Goal: Information Seeking & Learning: Learn about a topic

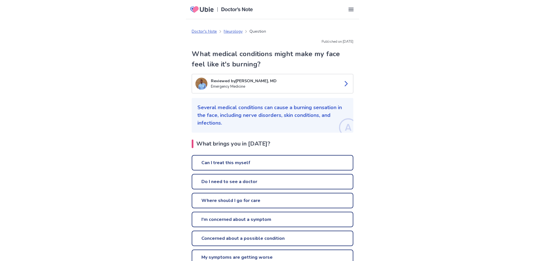
click at [353, 9] on icon at bounding box center [351, 9] width 7 height 7
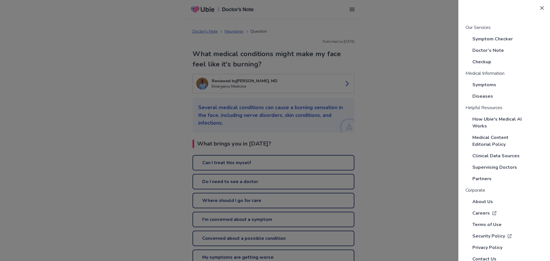
click at [475, 83] on p "Symptoms" at bounding box center [484, 84] width 24 height 7
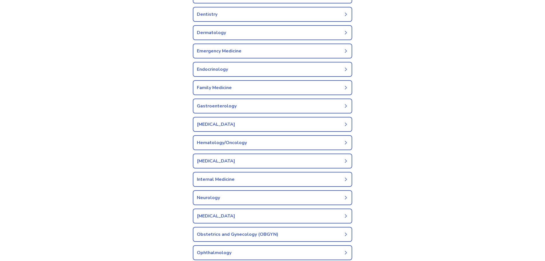
scroll to position [143, 0]
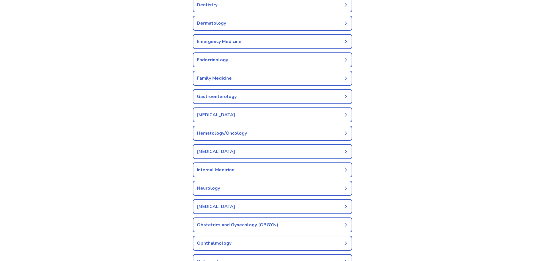
click at [306, 189] on link "Neurology" at bounding box center [272, 188] width 159 height 15
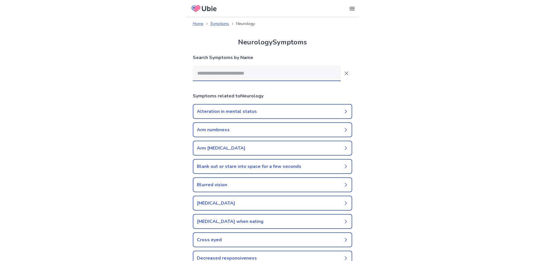
click at [275, 72] on input at bounding box center [267, 73] width 148 height 15
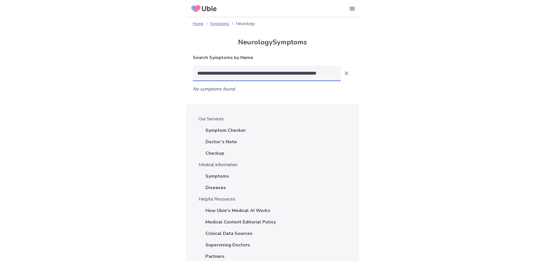
type input "**********"
click at [230, 129] on p "Symptom Checker" at bounding box center [226, 130] width 40 height 7
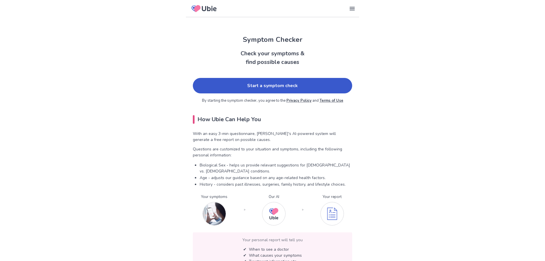
click at [278, 84] on link "Start a symptom check" at bounding box center [272, 85] width 159 height 15
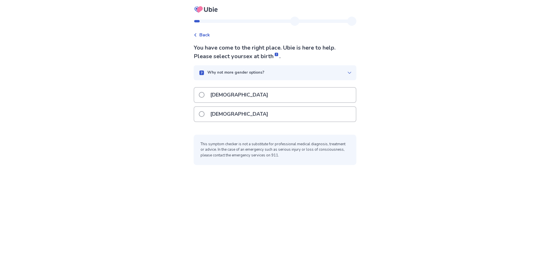
click at [204, 115] on span at bounding box center [202, 114] width 6 height 6
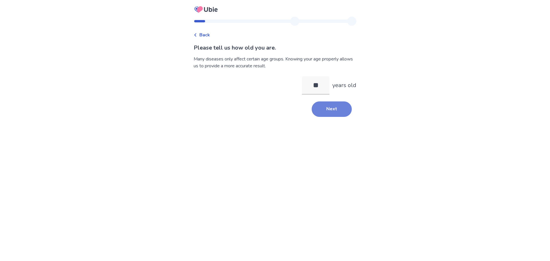
type input "**"
click at [331, 109] on button "Next" at bounding box center [331, 108] width 40 height 15
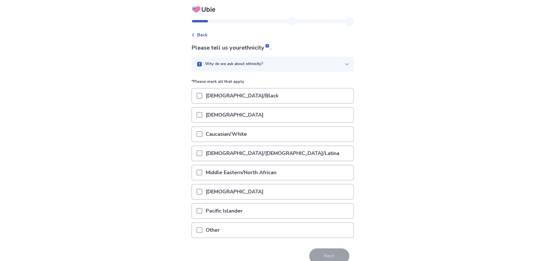
click at [202, 133] on span at bounding box center [200, 134] width 6 height 6
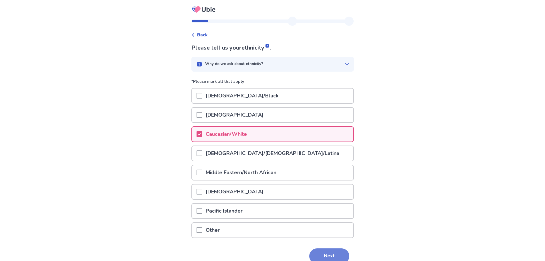
click at [332, 255] on button "Next" at bounding box center [329, 255] width 40 height 15
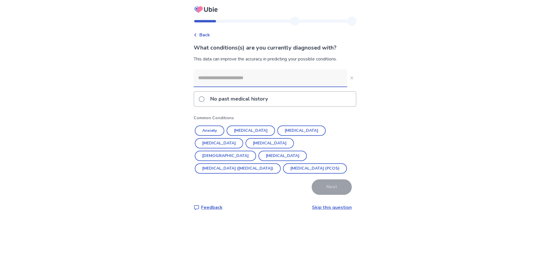
click at [261, 78] on input at bounding box center [270, 77] width 153 height 17
click at [204, 100] on span at bounding box center [202, 99] width 6 height 6
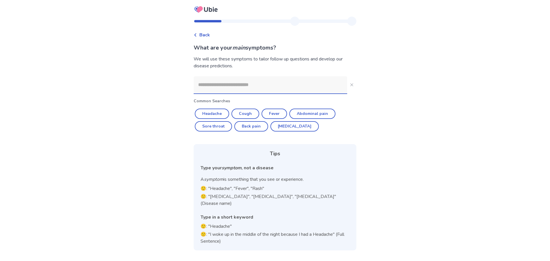
click at [263, 80] on input at bounding box center [270, 84] width 153 height 17
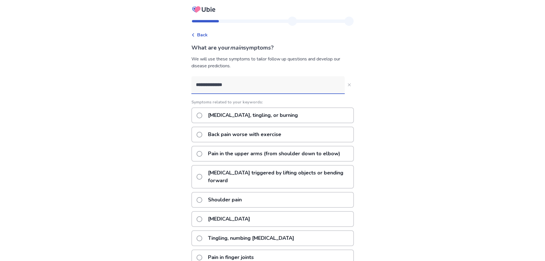
type input "**********"
click at [202, 117] on span at bounding box center [200, 116] width 6 height 6
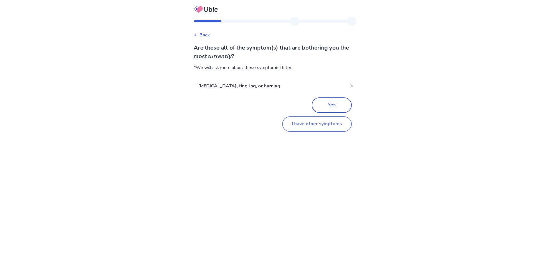
click at [295, 125] on button "I have other symptoms" at bounding box center [317, 123] width 70 height 15
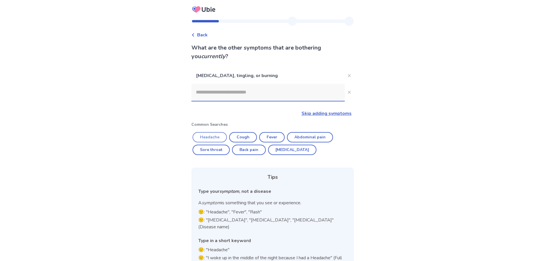
click at [213, 136] on button "Headache" at bounding box center [210, 137] width 34 height 10
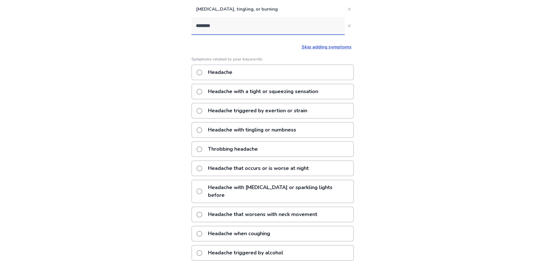
scroll to position [30, 0]
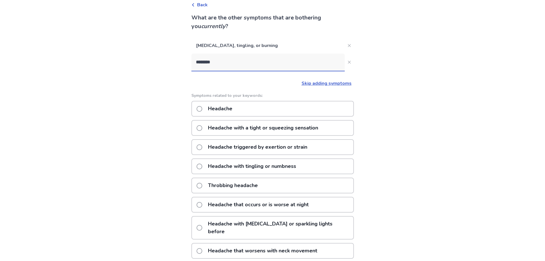
click at [200, 62] on input "********" at bounding box center [268, 62] width 153 height 17
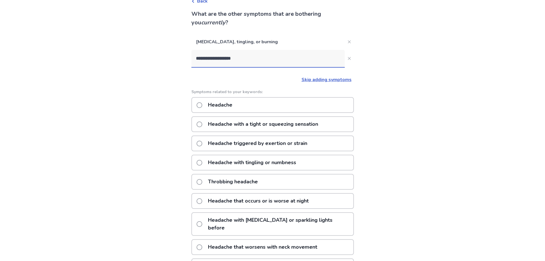
scroll to position [29, 0]
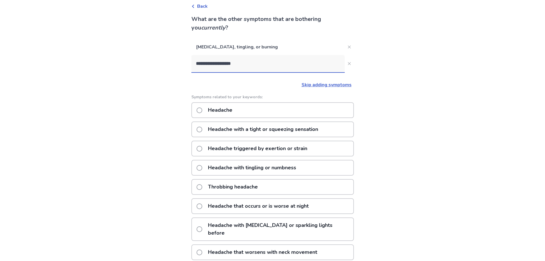
type input "**********"
click at [202, 109] on span at bounding box center [200, 110] width 6 height 6
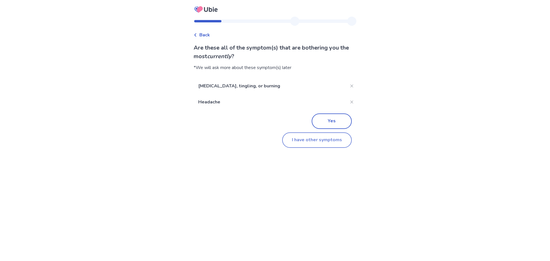
click at [289, 141] on button "I have other symptoms" at bounding box center [317, 139] width 70 height 15
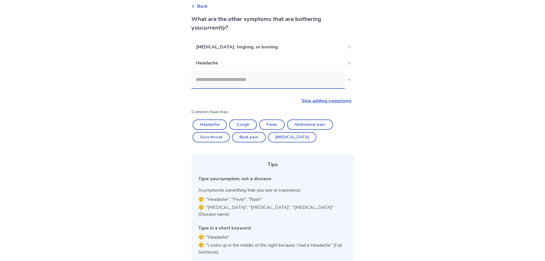
click at [201, 80] on input at bounding box center [268, 79] width 153 height 17
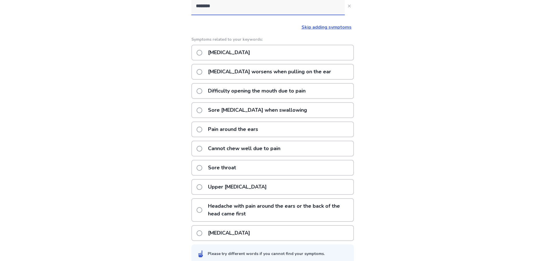
scroll to position [111, 0]
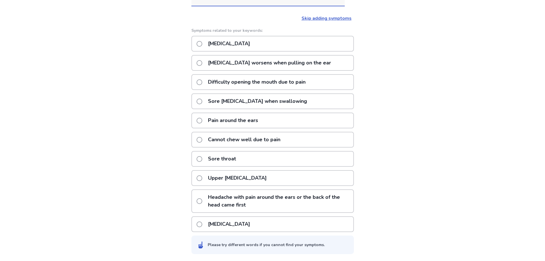
type input "********"
click at [202, 201] on span at bounding box center [200, 201] width 6 height 6
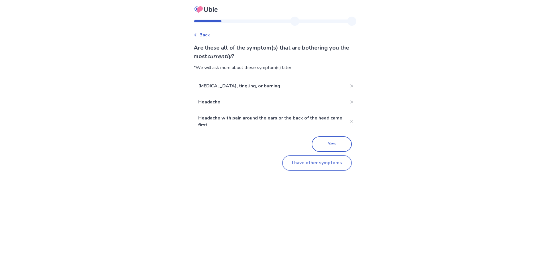
click at [299, 165] on button "I have other symptoms" at bounding box center [317, 162] width 70 height 15
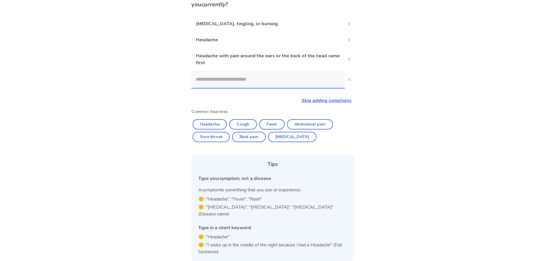
click at [230, 78] on input at bounding box center [268, 79] width 153 height 17
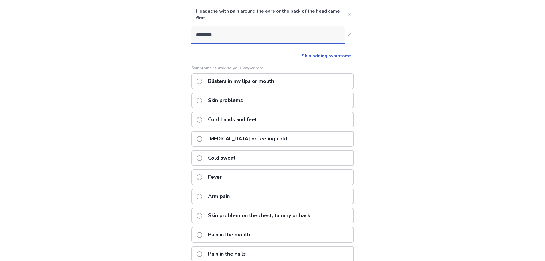
scroll to position [69, 0]
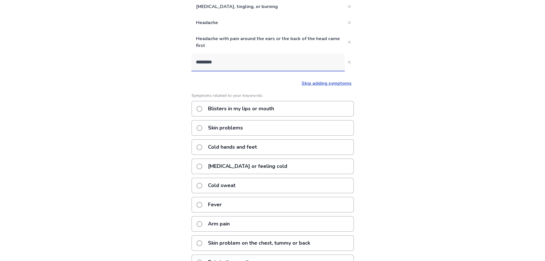
type input "*********"
click at [202, 109] on span at bounding box center [200, 109] width 6 height 6
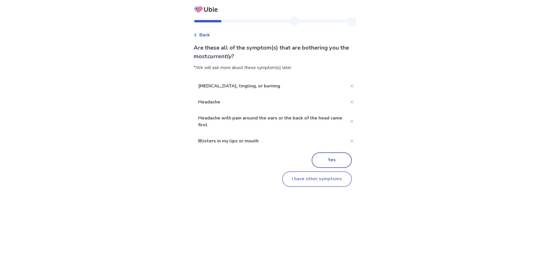
click at [298, 179] on button "I have other symptoms" at bounding box center [317, 178] width 70 height 15
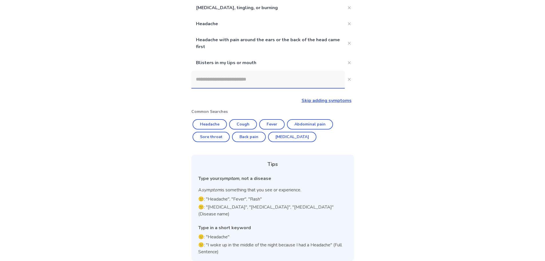
click at [223, 79] on input at bounding box center [268, 79] width 153 height 17
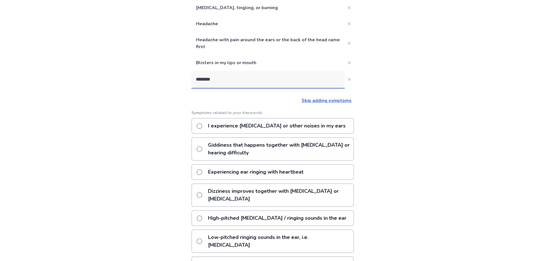
type input "********"
click at [201, 127] on span at bounding box center [200, 126] width 6 height 6
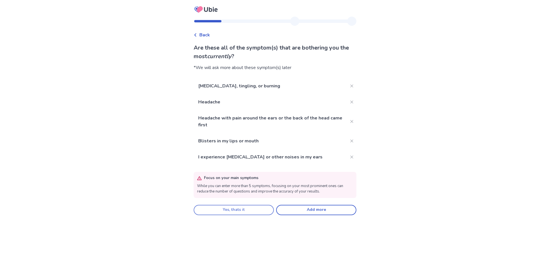
click at [229, 210] on button "Yes, thats it" at bounding box center [234, 210] width 80 height 10
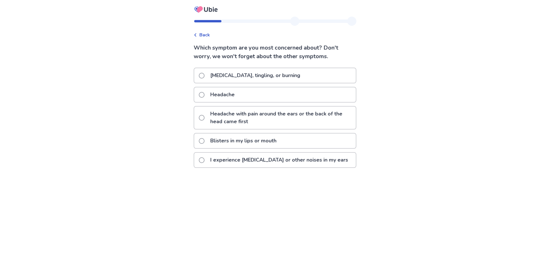
click at [204, 118] on span at bounding box center [202, 118] width 6 height 6
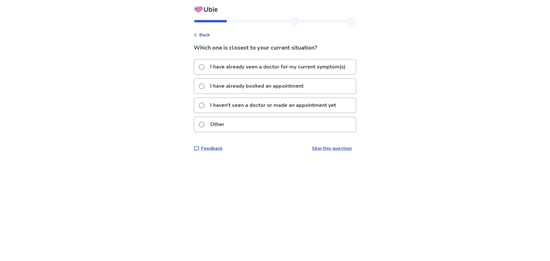
click at [203, 86] on span at bounding box center [202, 86] width 6 height 6
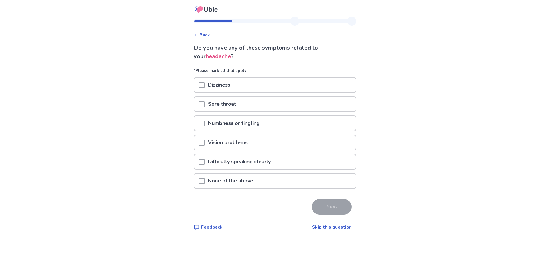
click at [204, 86] on span at bounding box center [202, 85] width 6 height 6
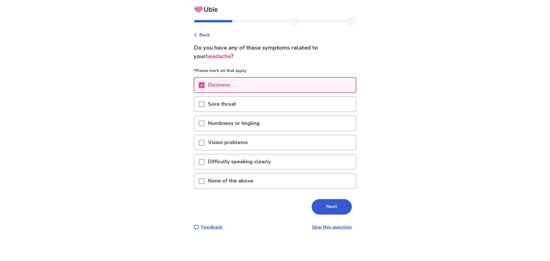
click at [204, 122] on span at bounding box center [202, 124] width 6 height 6
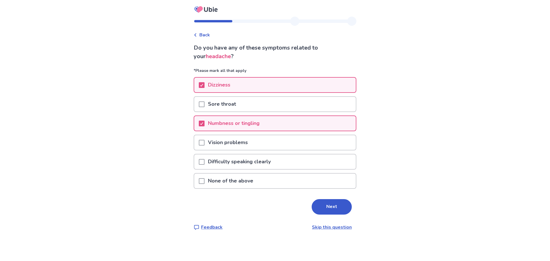
click at [204, 143] on span at bounding box center [202, 143] width 6 height 6
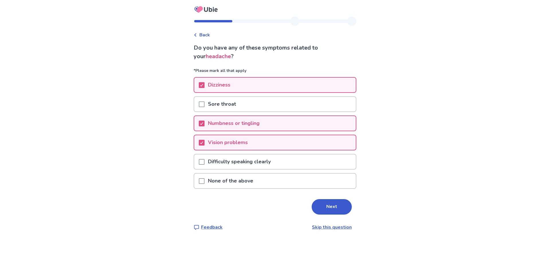
click at [328, 210] on button "Next" at bounding box center [331, 206] width 40 height 15
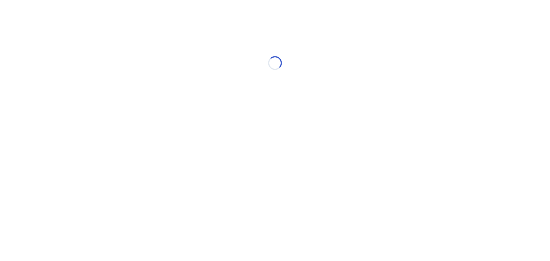
select select "*"
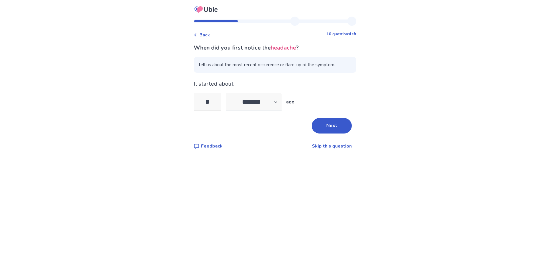
type input "*"
click at [280, 102] on select "******* ****** ******* ******** *******" at bounding box center [254, 102] width 56 height 18
select select "*"
click at [229, 93] on select "******* ****** ******* ******** *******" at bounding box center [254, 102] width 56 height 18
drag, startPoint x: 333, startPoint y: 127, endPoint x: 278, endPoint y: 137, distance: 55.5
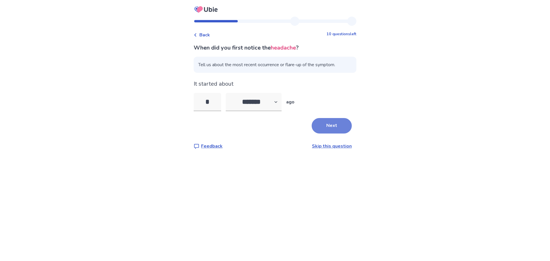
click at [332, 127] on button "Next" at bounding box center [331, 125] width 40 height 15
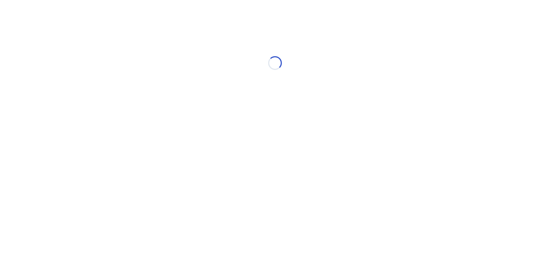
select select "*"
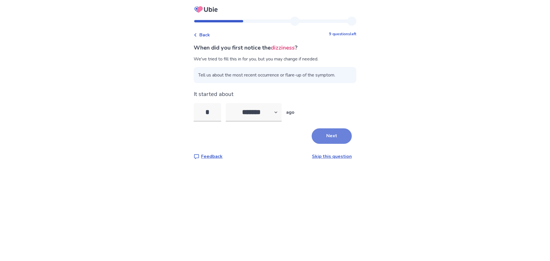
click at [338, 137] on button "Next" at bounding box center [331, 135] width 40 height 15
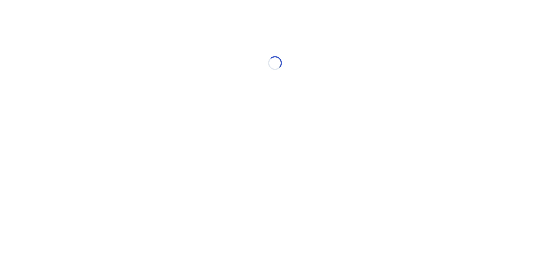
select select "*"
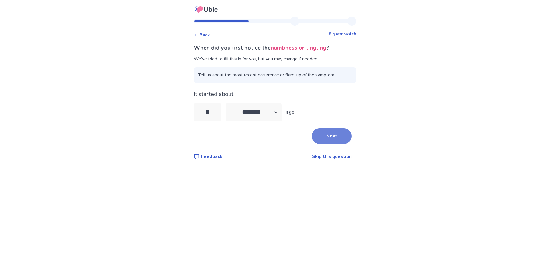
click at [334, 136] on button "Next" at bounding box center [331, 135] width 40 height 15
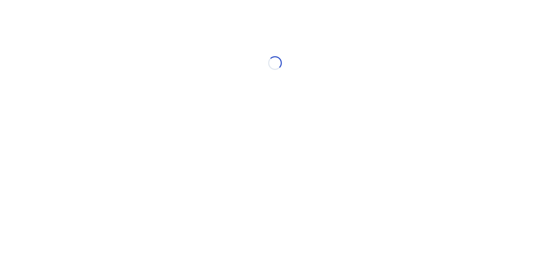
select select "*"
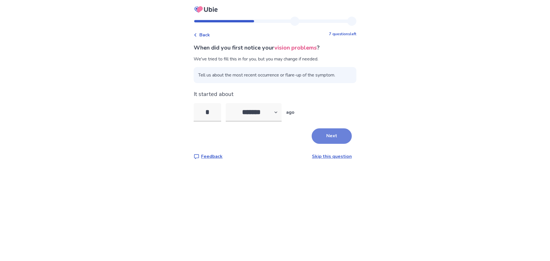
click at [334, 135] on button "Next" at bounding box center [331, 135] width 40 height 15
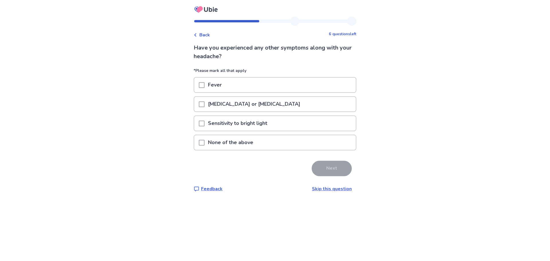
click at [204, 123] on span at bounding box center [202, 124] width 6 height 6
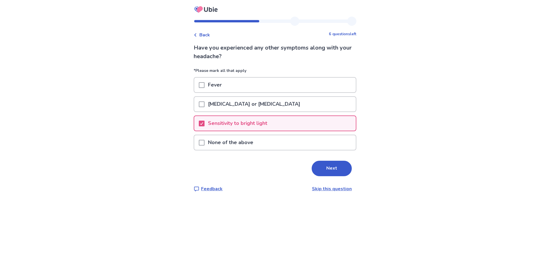
click at [204, 104] on span at bounding box center [202, 104] width 6 height 6
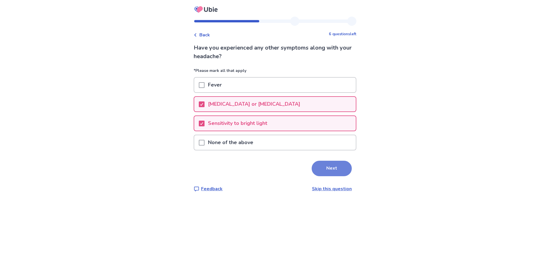
click at [327, 168] on button "Next" at bounding box center [331, 168] width 40 height 15
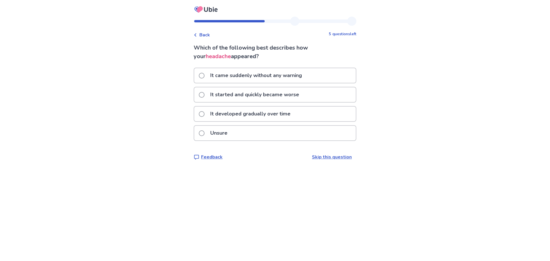
click at [204, 74] on span at bounding box center [202, 76] width 6 height 6
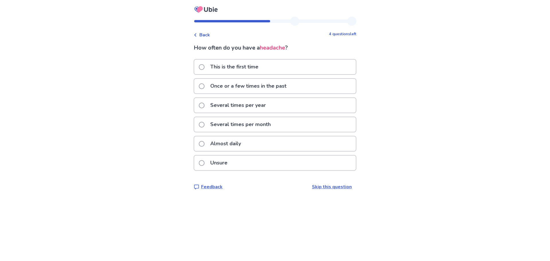
click at [204, 143] on span at bounding box center [202, 144] width 6 height 6
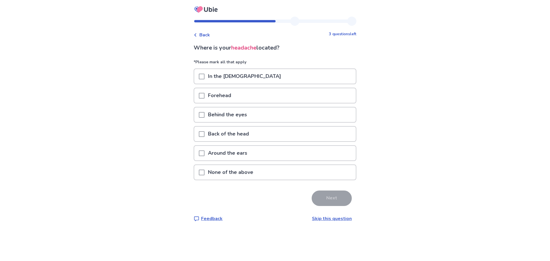
click at [204, 153] on span at bounding box center [202, 153] width 6 height 6
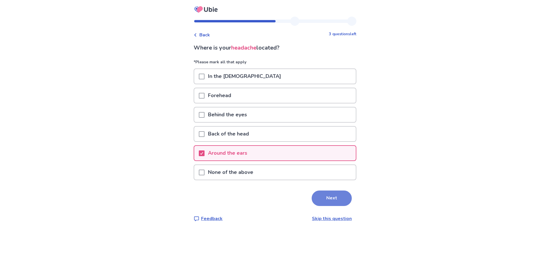
click at [330, 198] on button "Next" at bounding box center [331, 197] width 40 height 15
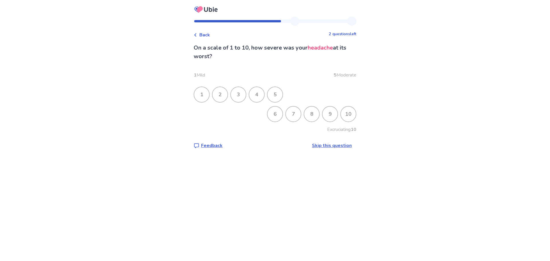
click at [347, 113] on div "10" at bounding box center [348, 113] width 15 height 15
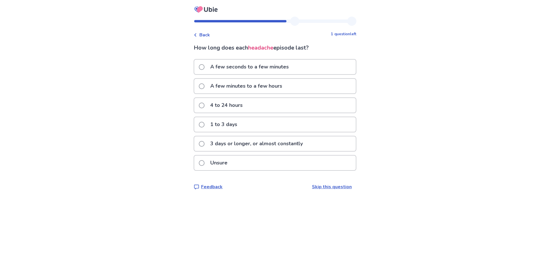
click at [203, 66] on span at bounding box center [202, 67] width 6 height 6
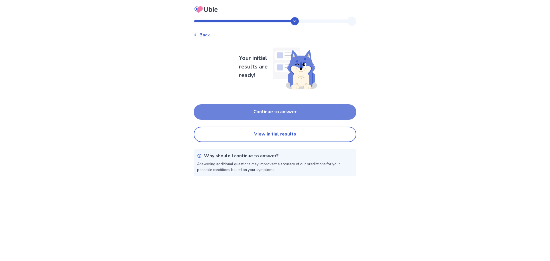
click at [311, 111] on button "Continue to answer" at bounding box center [275, 111] width 163 height 15
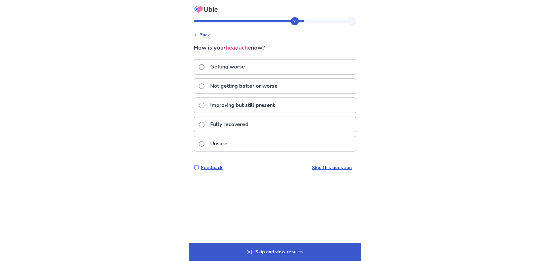
click at [204, 66] on span at bounding box center [202, 67] width 6 height 6
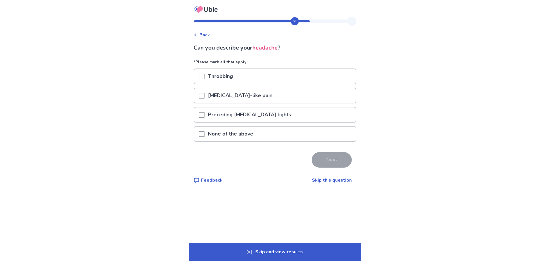
click at [201, 96] on div "Electric shock-like pain" at bounding box center [274, 95] width 161 height 15
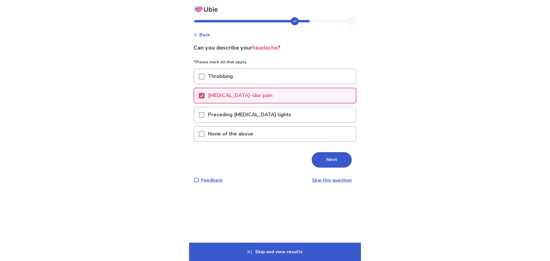
click at [202, 114] on span at bounding box center [202, 115] width 6 height 6
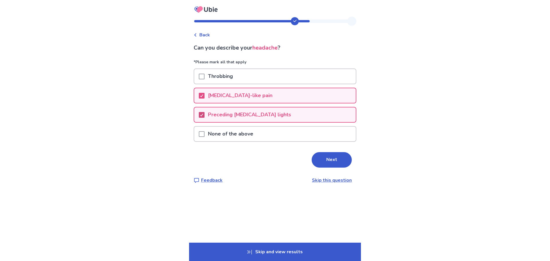
click at [203, 115] on icon at bounding box center [201, 114] width 3 height 3
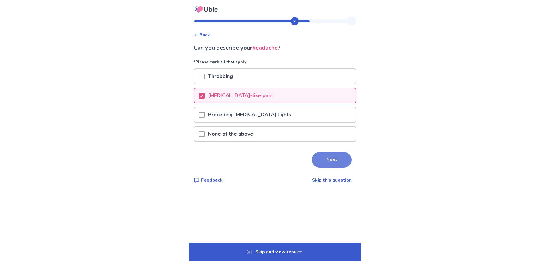
click at [328, 160] on button "Next" at bounding box center [331, 159] width 40 height 15
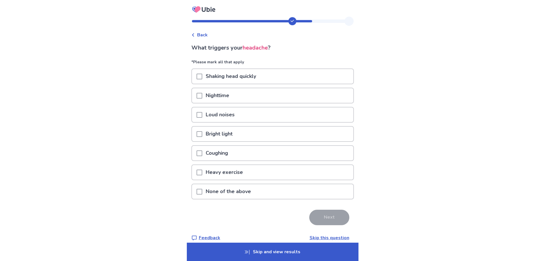
drag, startPoint x: 202, startPoint y: 113, endPoint x: 201, endPoint y: 119, distance: 6.0
click at [202, 113] on span at bounding box center [200, 115] width 6 height 6
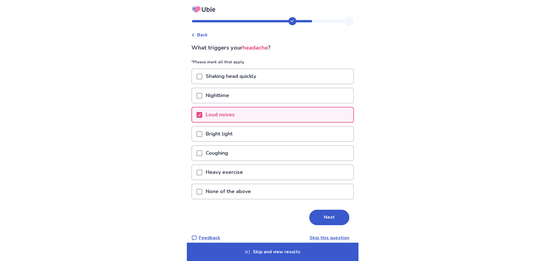
drag, startPoint x: 202, startPoint y: 134, endPoint x: 202, endPoint y: 141, distance: 7.4
click at [202, 135] on span at bounding box center [200, 134] width 6 height 6
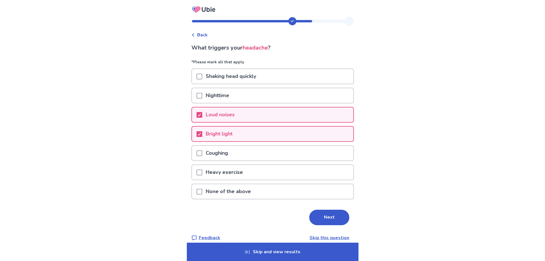
drag, startPoint x: 204, startPoint y: 152, endPoint x: 205, endPoint y: 158, distance: 6.4
click at [202, 152] on span at bounding box center [200, 153] width 6 height 6
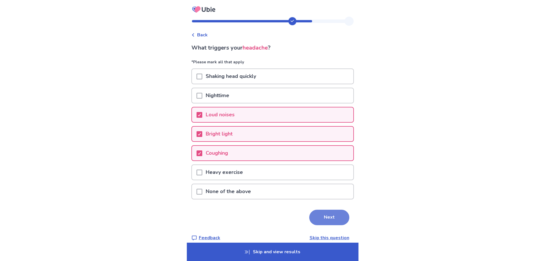
click at [335, 219] on button "Next" at bounding box center [329, 217] width 40 height 15
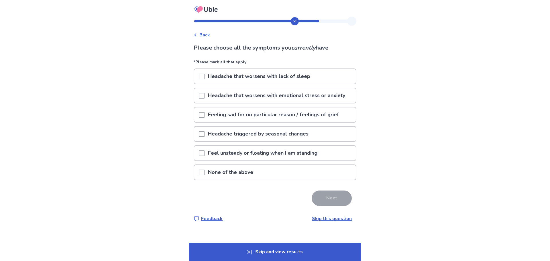
click at [204, 115] on span at bounding box center [202, 115] width 6 height 6
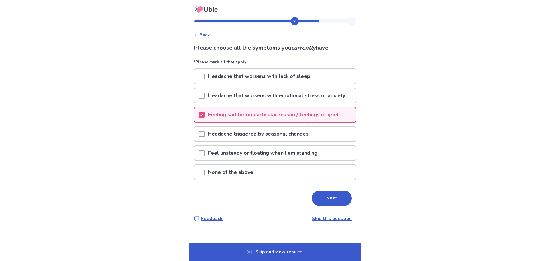
click at [204, 154] on span at bounding box center [202, 153] width 6 height 6
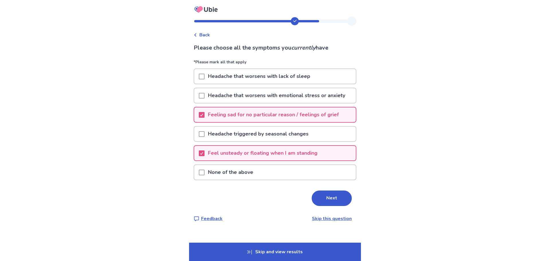
click at [329, 198] on button "Next" at bounding box center [331, 197] width 40 height 15
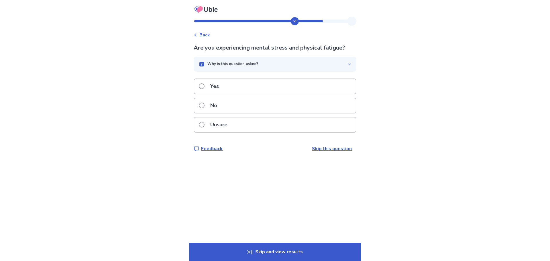
click at [204, 126] on span at bounding box center [202, 125] width 6 height 6
click at [204, 86] on span at bounding box center [202, 86] width 6 height 6
click at [204, 87] on span at bounding box center [202, 86] width 6 height 6
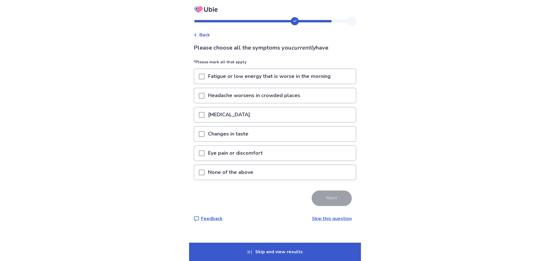
click at [204, 76] on span at bounding box center [202, 77] width 6 height 6
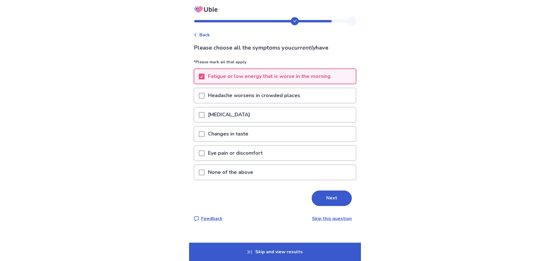
click at [204, 95] on span at bounding box center [202, 96] width 6 height 6
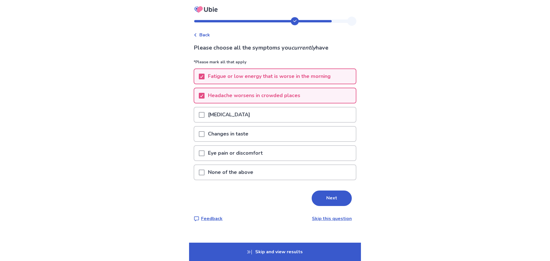
drag, startPoint x: 202, startPoint y: 115, endPoint x: 206, endPoint y: 122, distance: 8.5
click at [203, 117] on span at bounding box center [202, 115] width 6 height 6
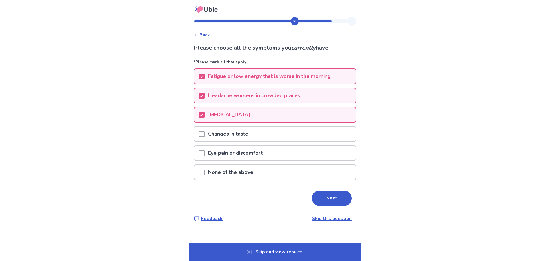
drag, startPoint x: 204, startPoint y: 133, endPoint x: 204, endPoint y: 137, distance: 4.0
click at [204, 134] on span at bounding box center [202, 134] width 6 height 6
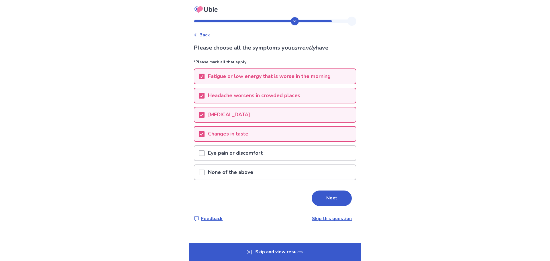
click at [204, 153] on span at bounding box center [202, 153] width 6 height 6
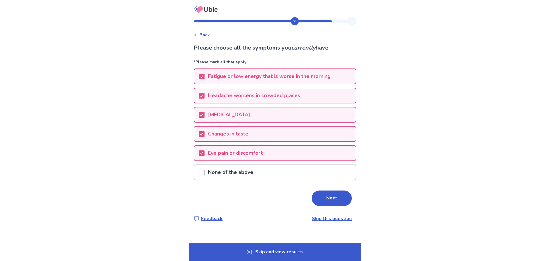
drag, startPoint x: 335, startPoint y: 199, endPoint x: 349, endPoint y: 189, distance: 17.2
click at [336, 199] on button "Next" at bounding box center [331, 197] width 40 height 15
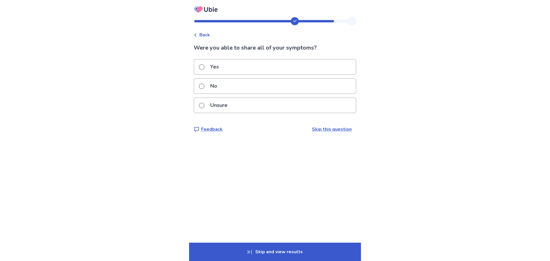
click at [204, 86] on span at bounding box center [202, 86] width 6 height 6
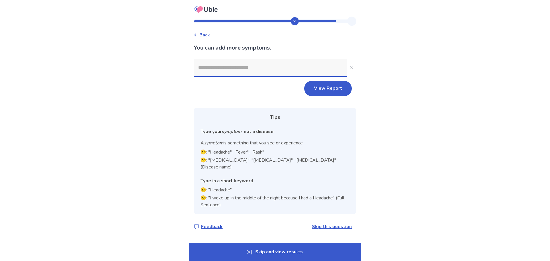
click at [272, 66] on input at bounding box center [270, 67] width 153 height 17
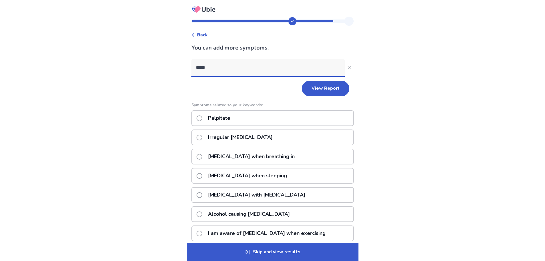
type input "*****"
click at [202, 138] on span at bounding box center [200, 138] width 6 height 6
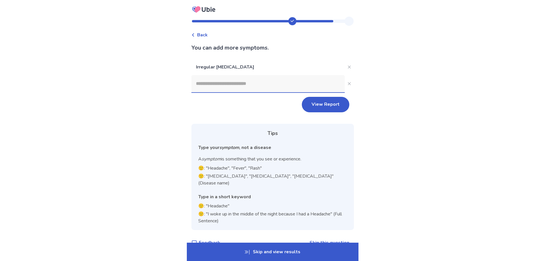
click at [261, 82] on input at bounding box center [268, 83] width 153 height 17
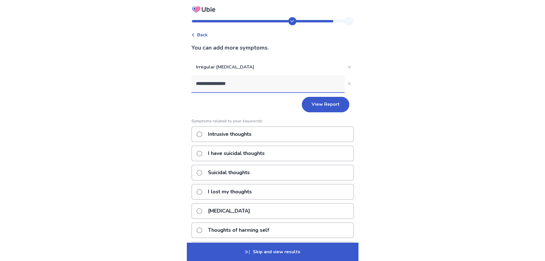
type input "**********"
click at [202, 211] on span at bounding box center [200, 211] width 6 height 6
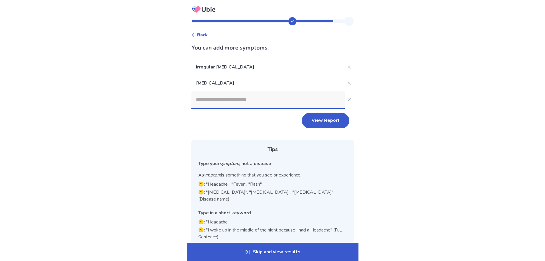
click at [216, 98] on input at bounding box center [268, 99] width 153 height 17
type input "*"
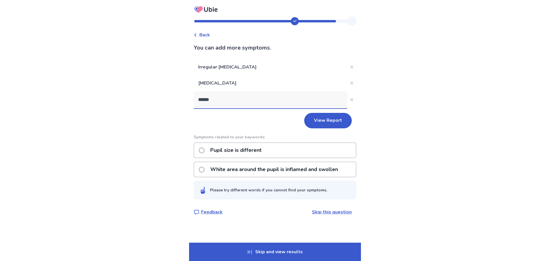
type input "*****"
click at [204, 150] on span at bounding box center [202, 150] width 6 height 6
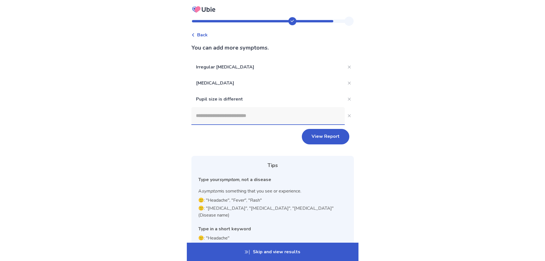
click at [231, 114] on input at bounding box center [268, 115] width 153 height 17
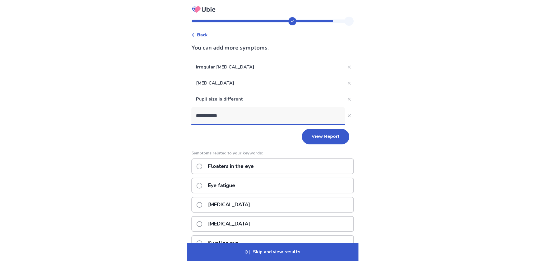
type input "**********"
click at [202, 166] on span at bounding box center [200, 166] width 6 height 6
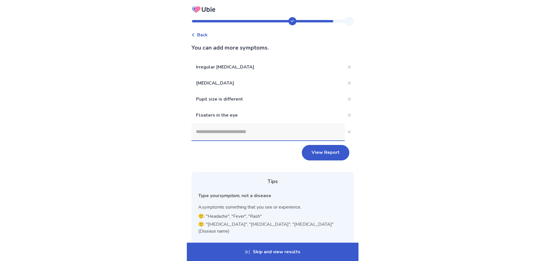
click at [261, 130] on input at bounding box center [268, 131] width 153 height 17
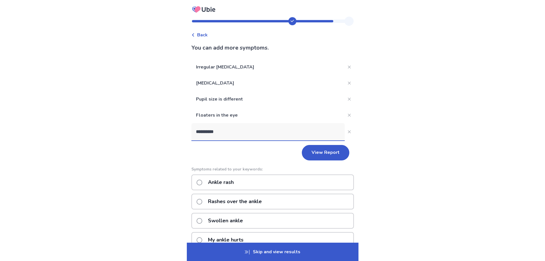
type input "**********"
click at [201, 182] on span at bounding box center [200, 183] width 6 height 6
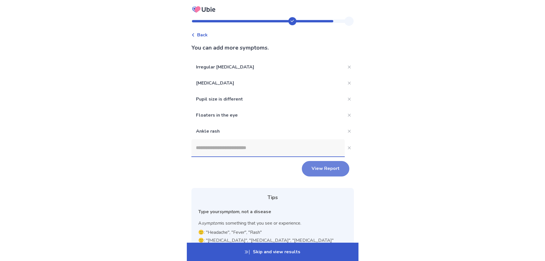
click at [322, 167] on button "View Report" at bounding box center [326, 168] width 48 height 15
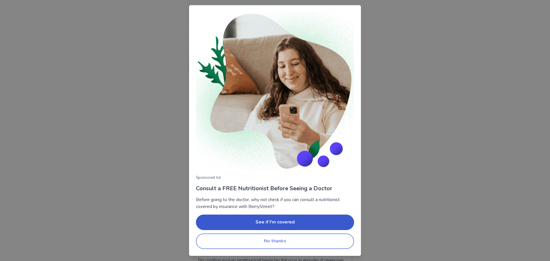
click at [279, 236] on button "No thanks" at bounding box center [275, 240] width 158 height 15
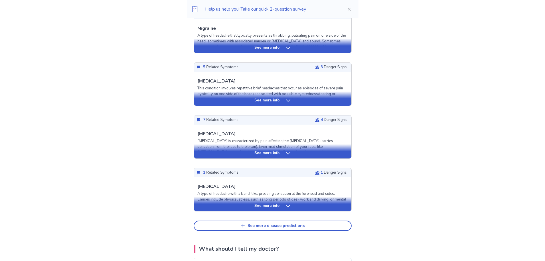
scroll to position [200, 0]
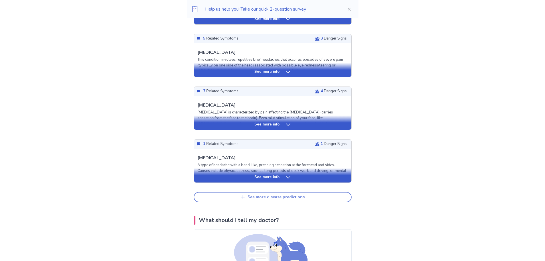
click at [288, 196] on div "See more disease predictions" at bounding box center [276, 197] width 57 height 5
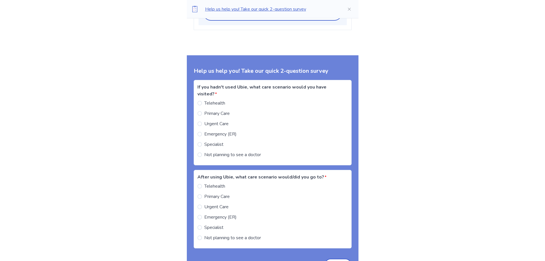
scroll to position [687, 0]
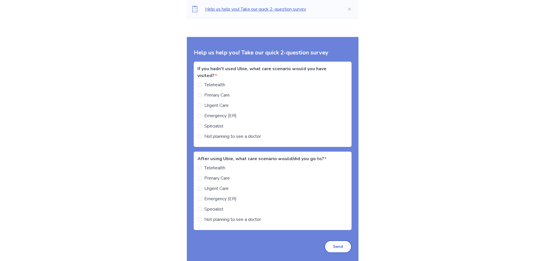
click at [202, 95] on span at bounding box center [200, 95] width 5 height 5
click at [202, 189] on span at bounding box center [200, 188] width 5 height 5
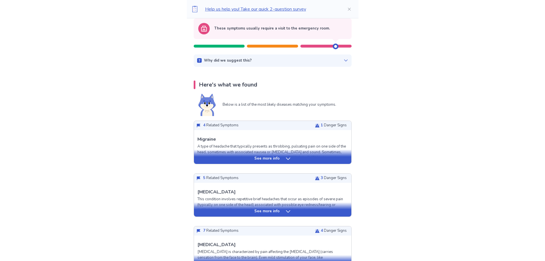
scroll to position [0, 0]
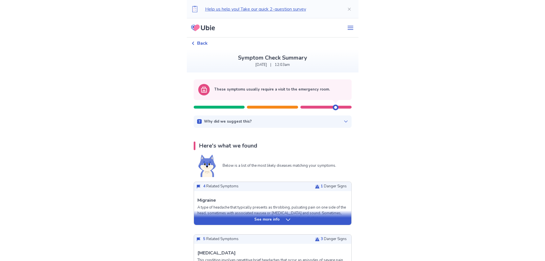
click at [344, 122] on icon at bounding box center [345, 122] width 3 height 2
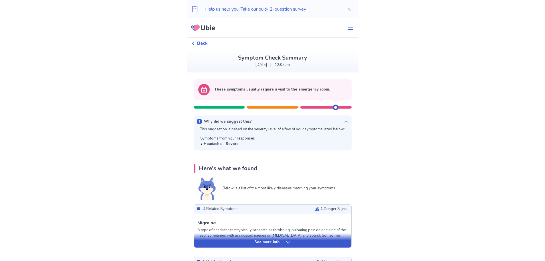
click at [344, 121] on icon at bounding box center [346, 121] width 5 height 5
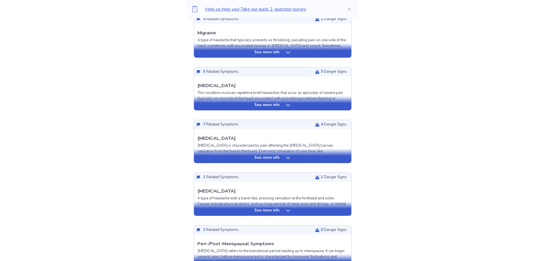
scroll to position [172, 0]
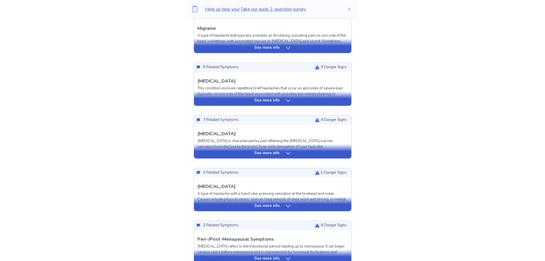
click at [284, 152] on div "See more info" at bounding box center [272, 153] width 157 height 6
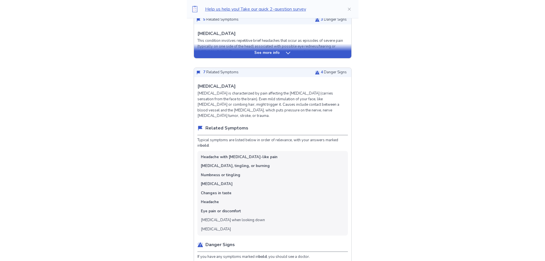
scroll to position [229, 0]
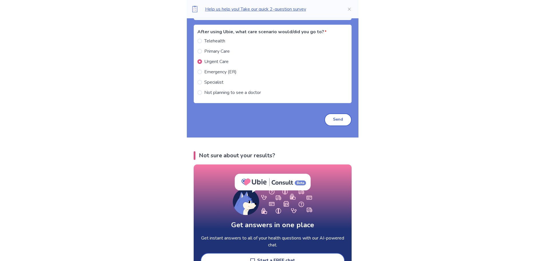
click at [340, 126] on button "Send" at bounding box center [338, 119] width 27 height 13
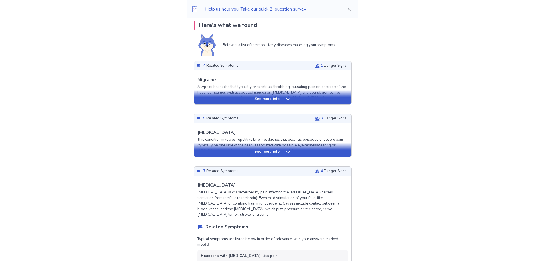
scroll to position [0, 0]
